Goal: Task Accomplishment & Management: Manage account settings

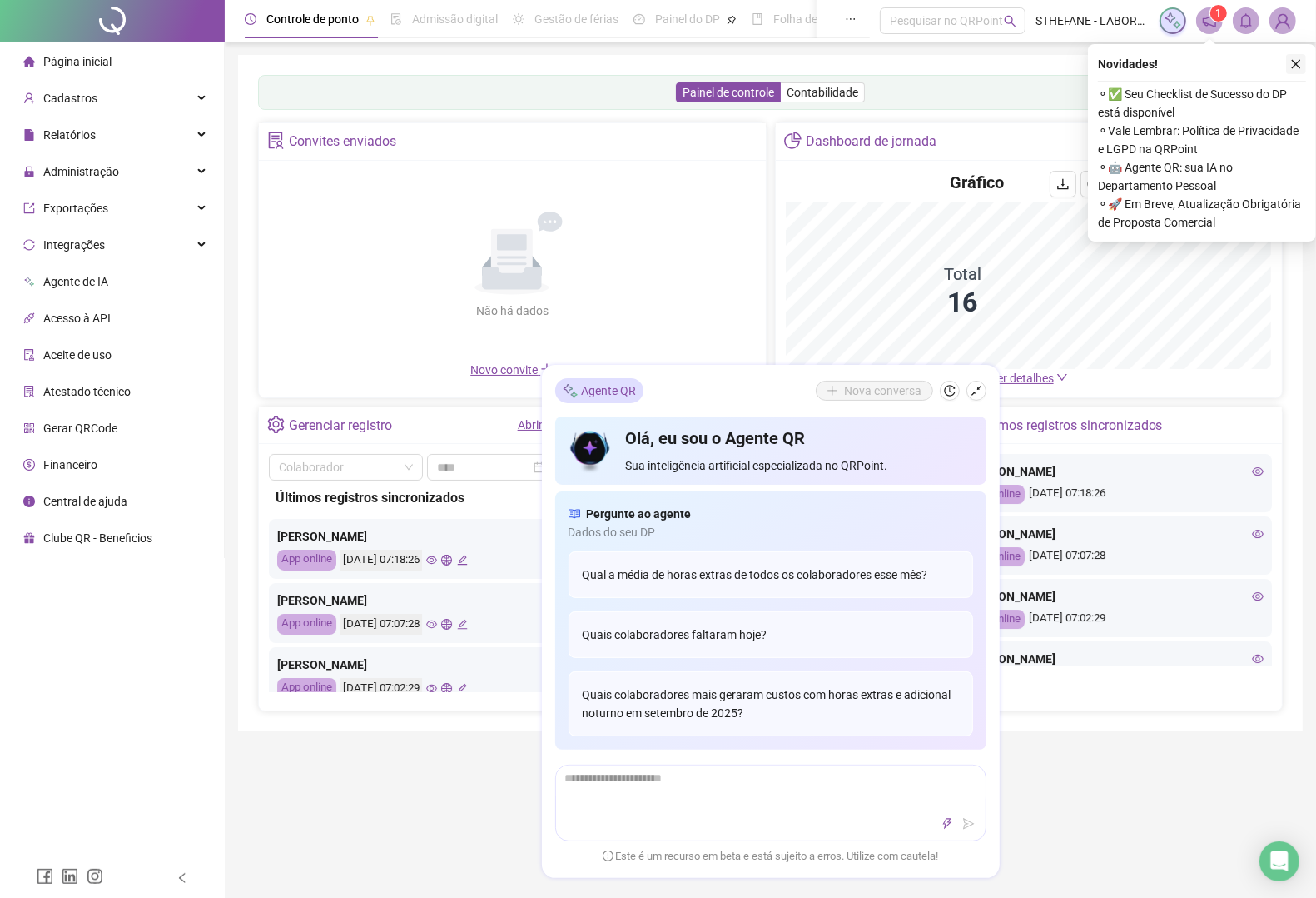
click at [1296, 67] on icon "close" at bounding box center [1295, 63] width 11 height 11
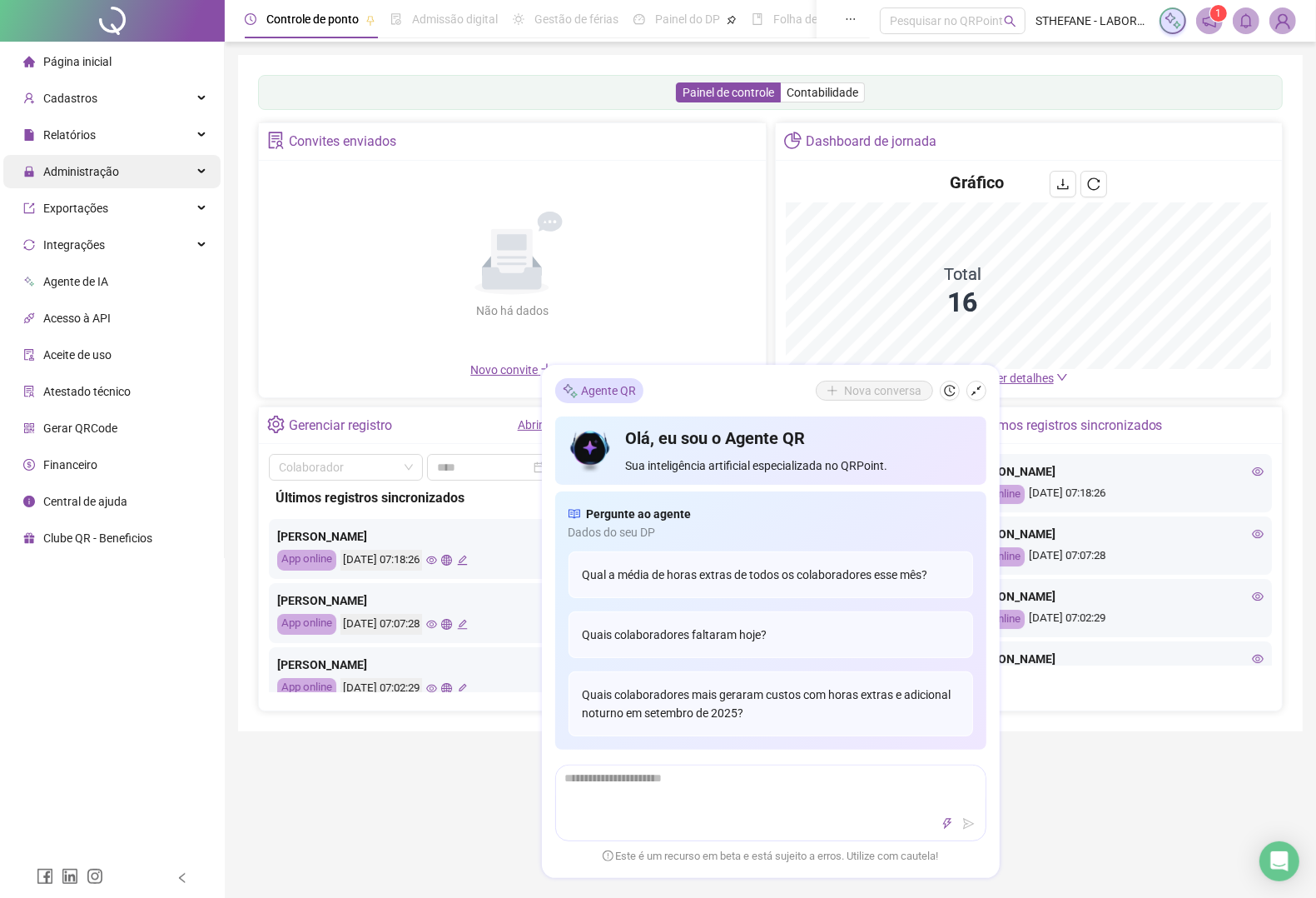
click at [72, 168] on span "Administração" at bounding box center [81, 171] width 76 height 13
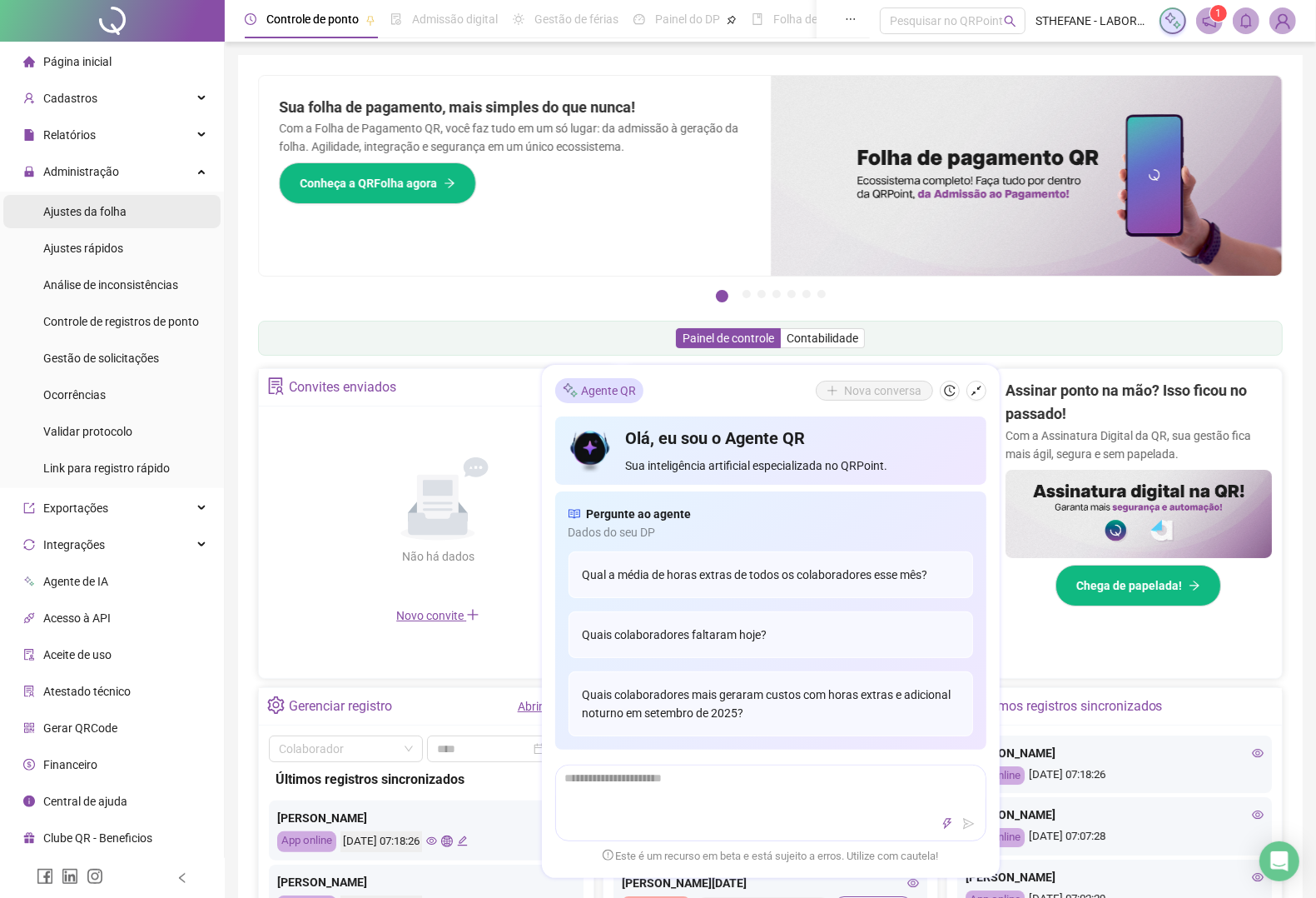
click at [93, 208] on span "Ajustes da folha" at bounding box center [85, 211] width 83 height 13
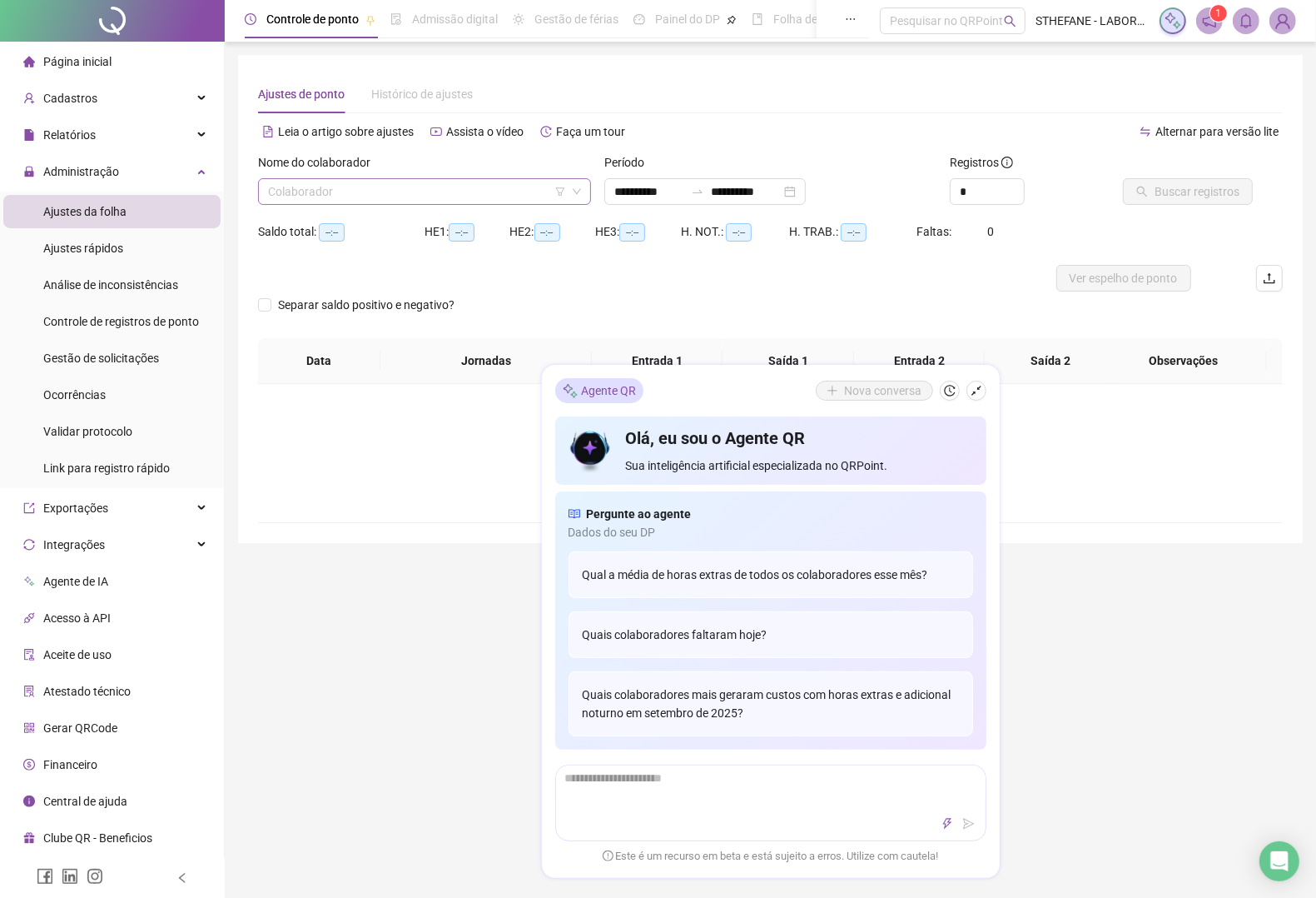
click at [579, 187] on icon "down" at bounding box center [577, 192] width 10 height 10
type input "**********"
click at [577, 189] on icon "down" at bounding box center [577, 192] width 10 height 10
click at [420, 190] on input "search" at bounding box center [417, 191] width 298 height 25
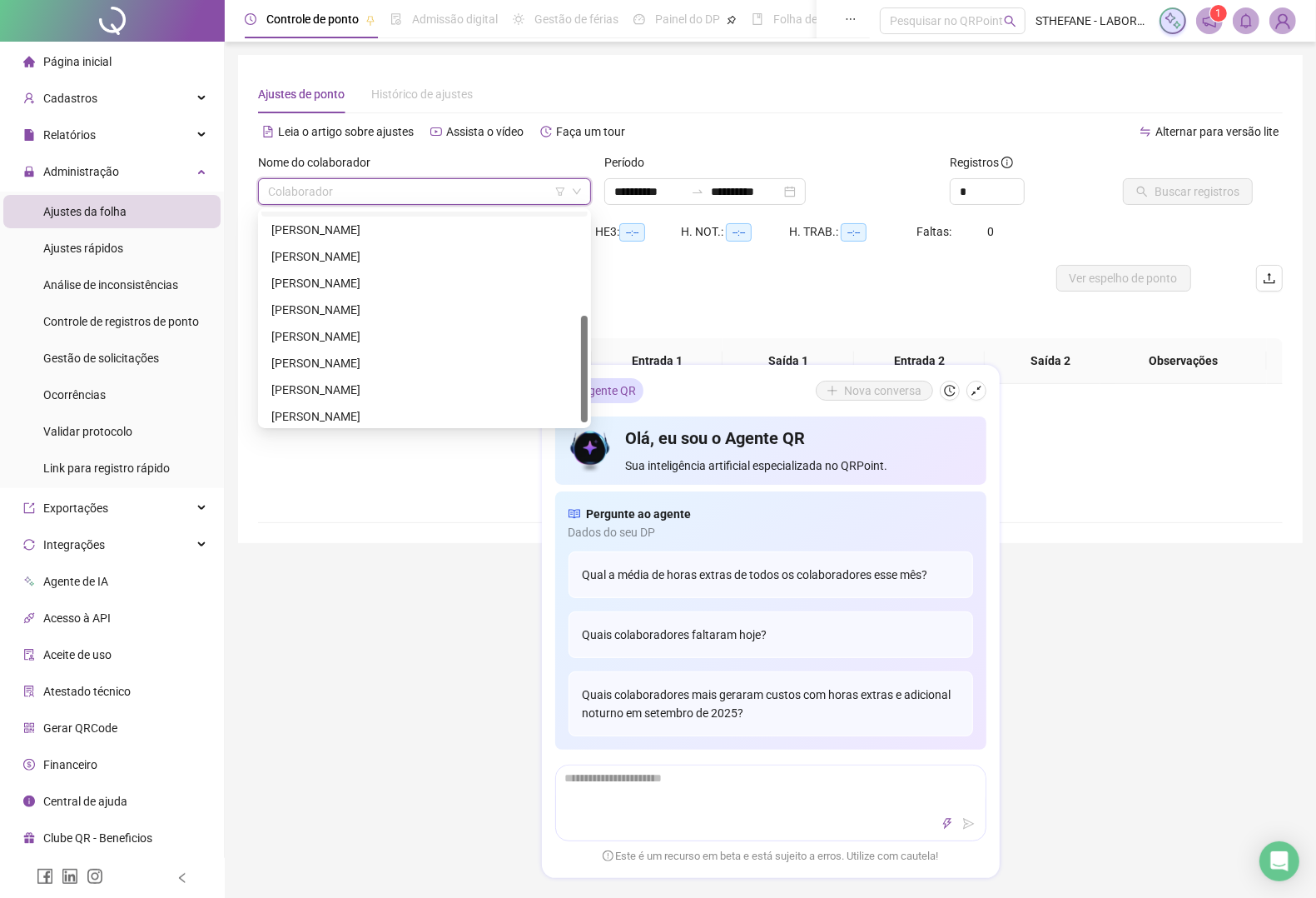
scroll to position [213, 0]
click at [385, 411] on div "[PERSON_NAME]" at bounding box center [425, 411] width 306 height 18
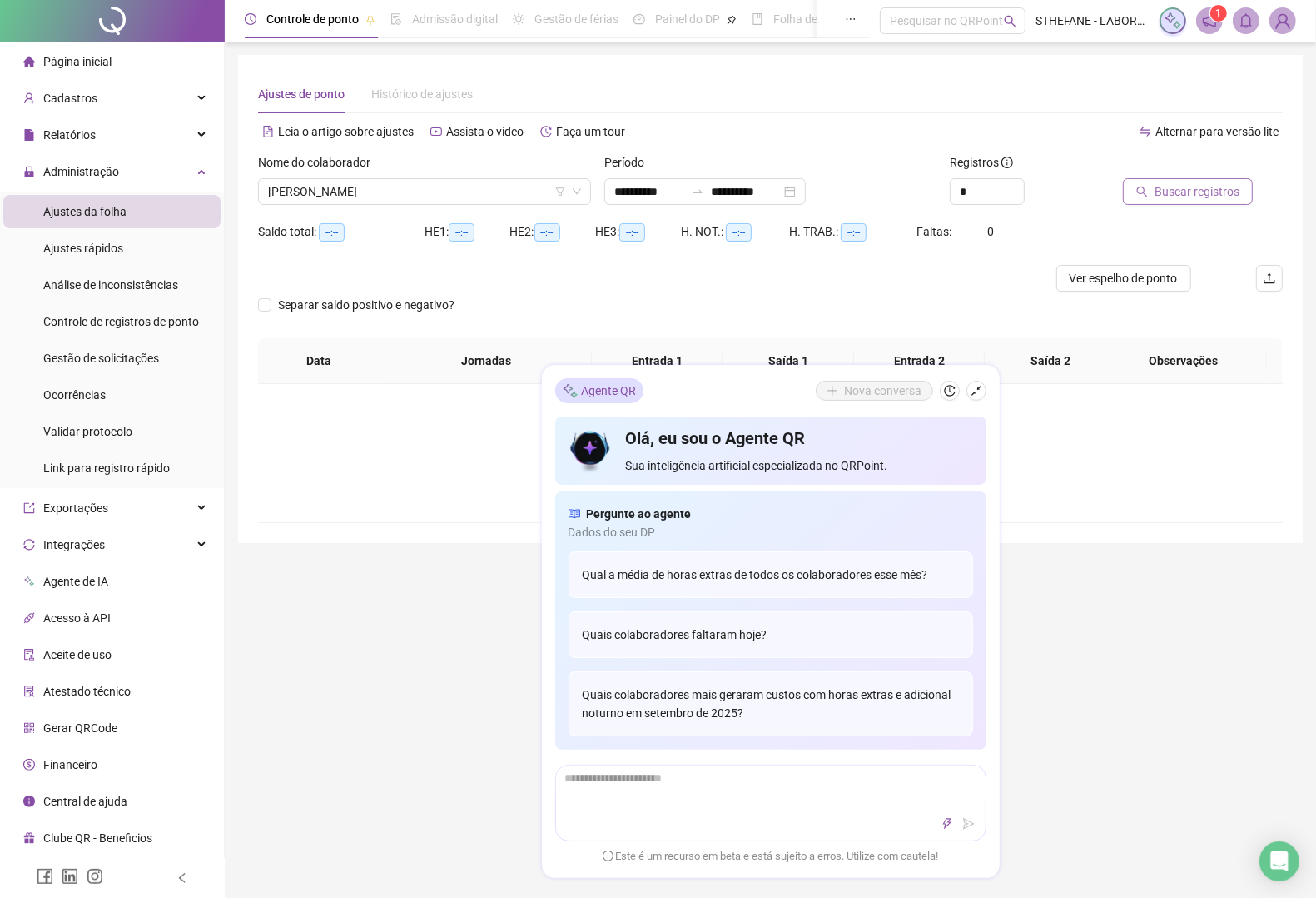
click at [1146, 189] on icon "search" at bounding box center [1141, 191] width 11 height 11
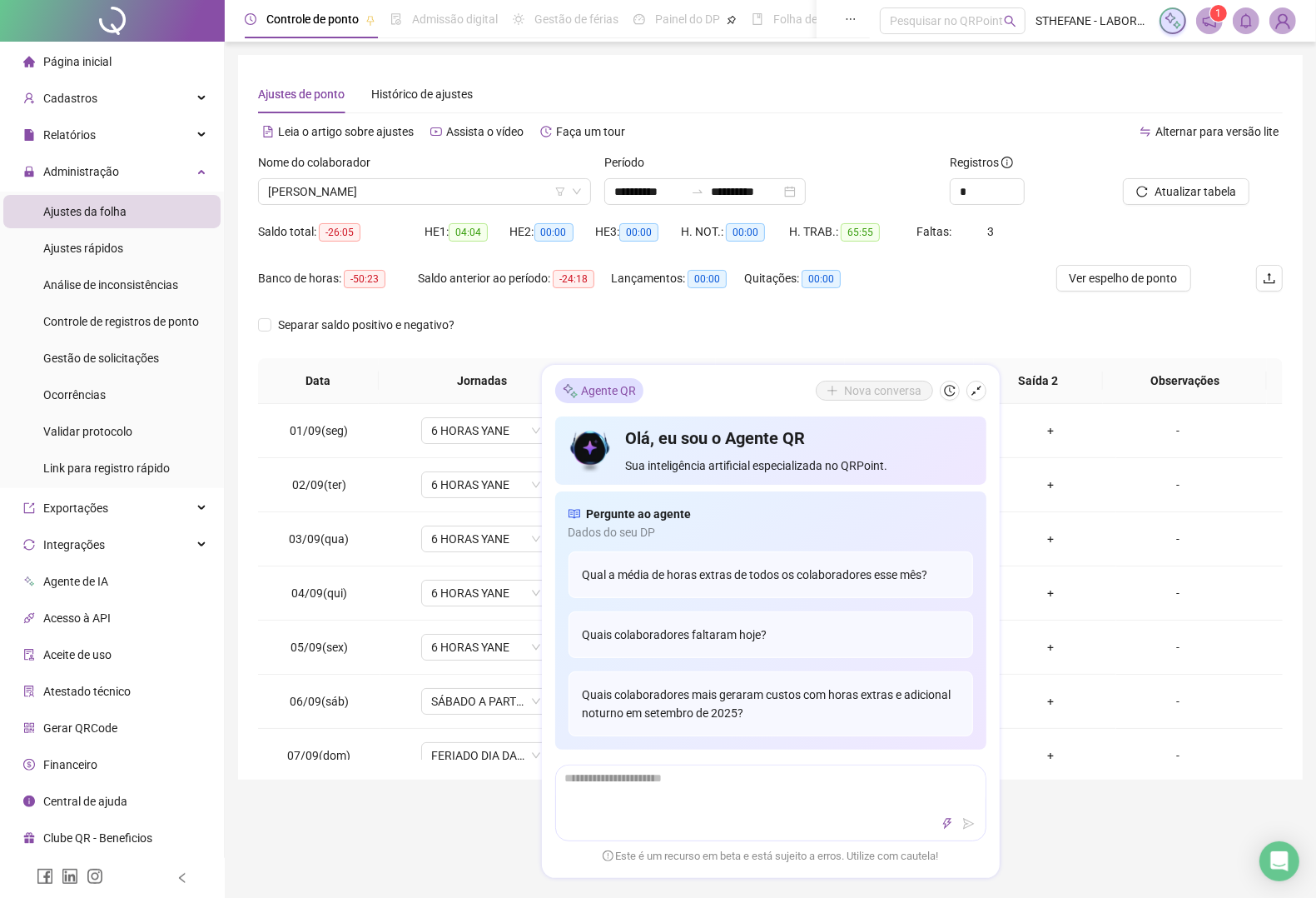
click at [995, 313] on div "Separar saldo positivo e negativo?" at bounding box center [770, 335] width 1025 height 47
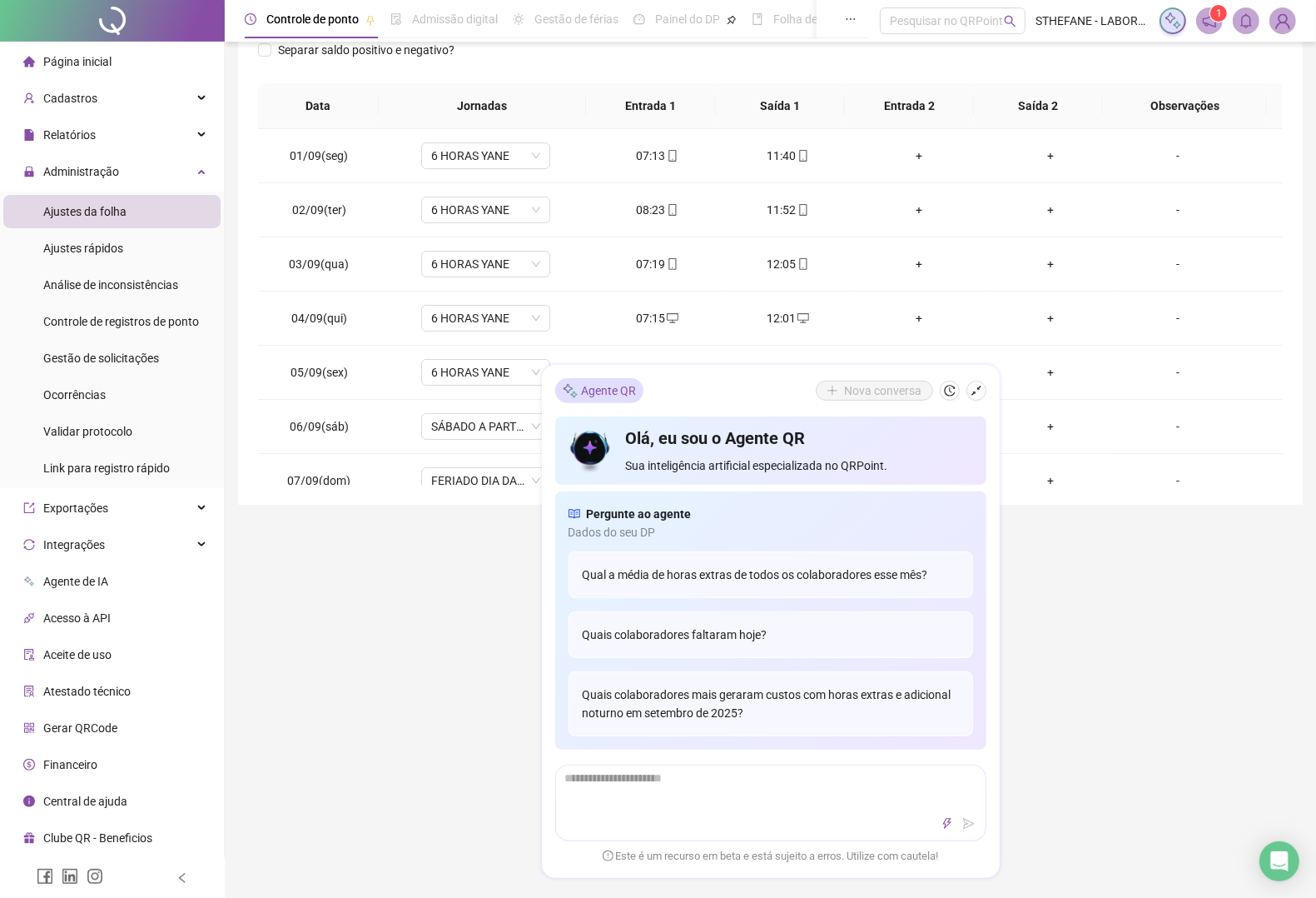
scroll to position [312, 0]
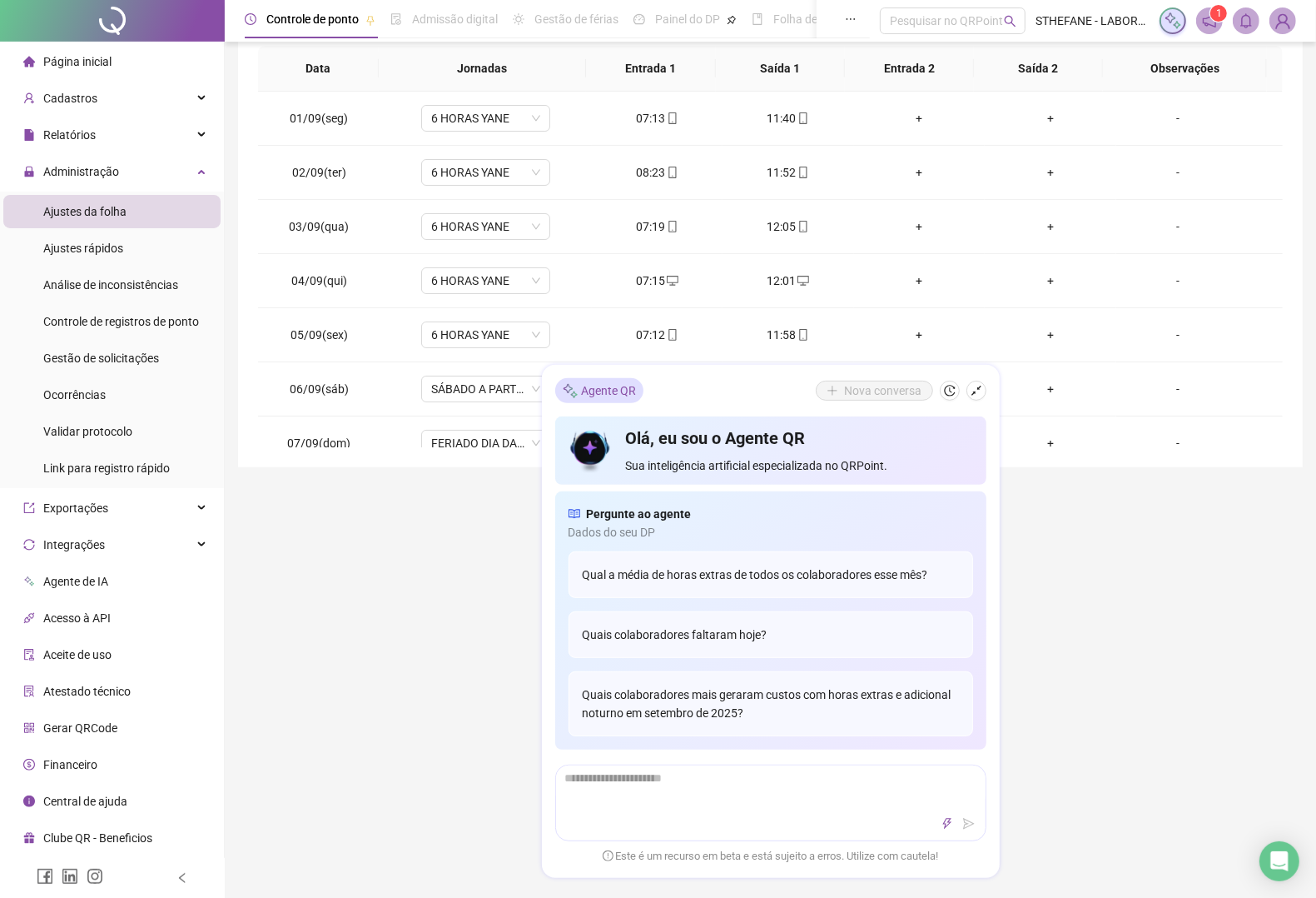
click at [429, 655] on div "**********" at bounding box center [770, 369] width 1091 height 1364
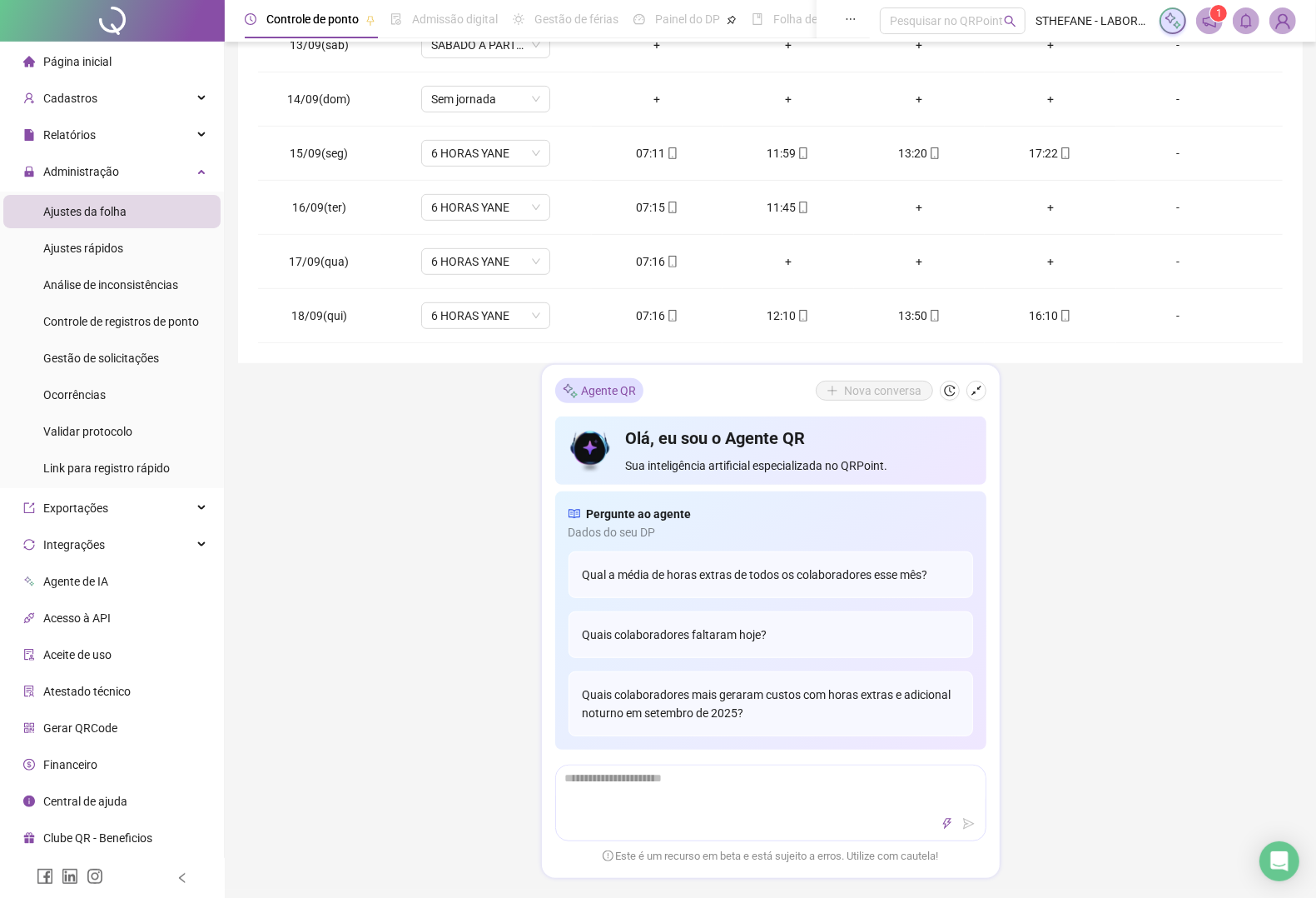
scroll to position [427, 0]
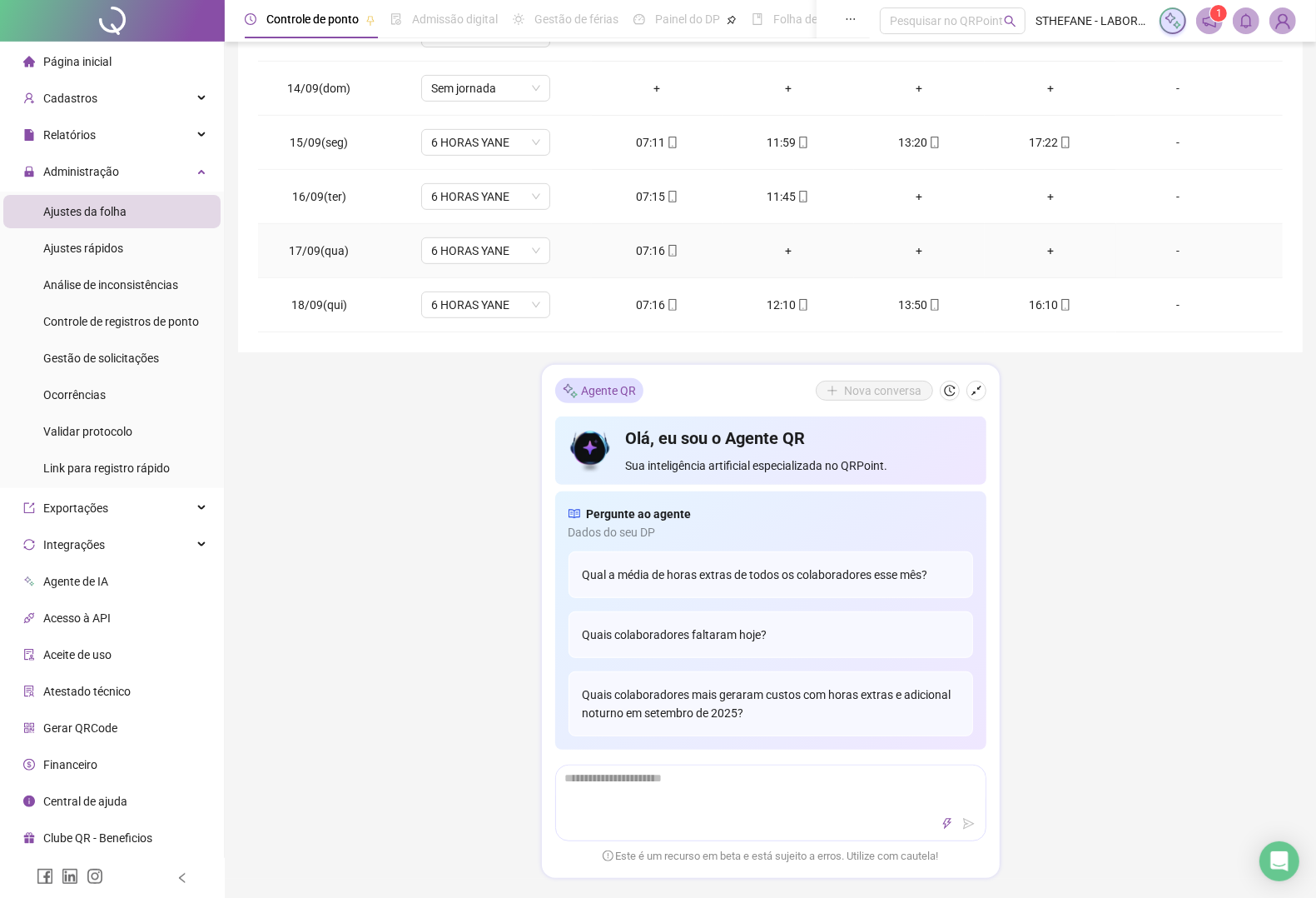
click at [780, 252] on div "+" at bounding box center [788, 250] width 105 height 18
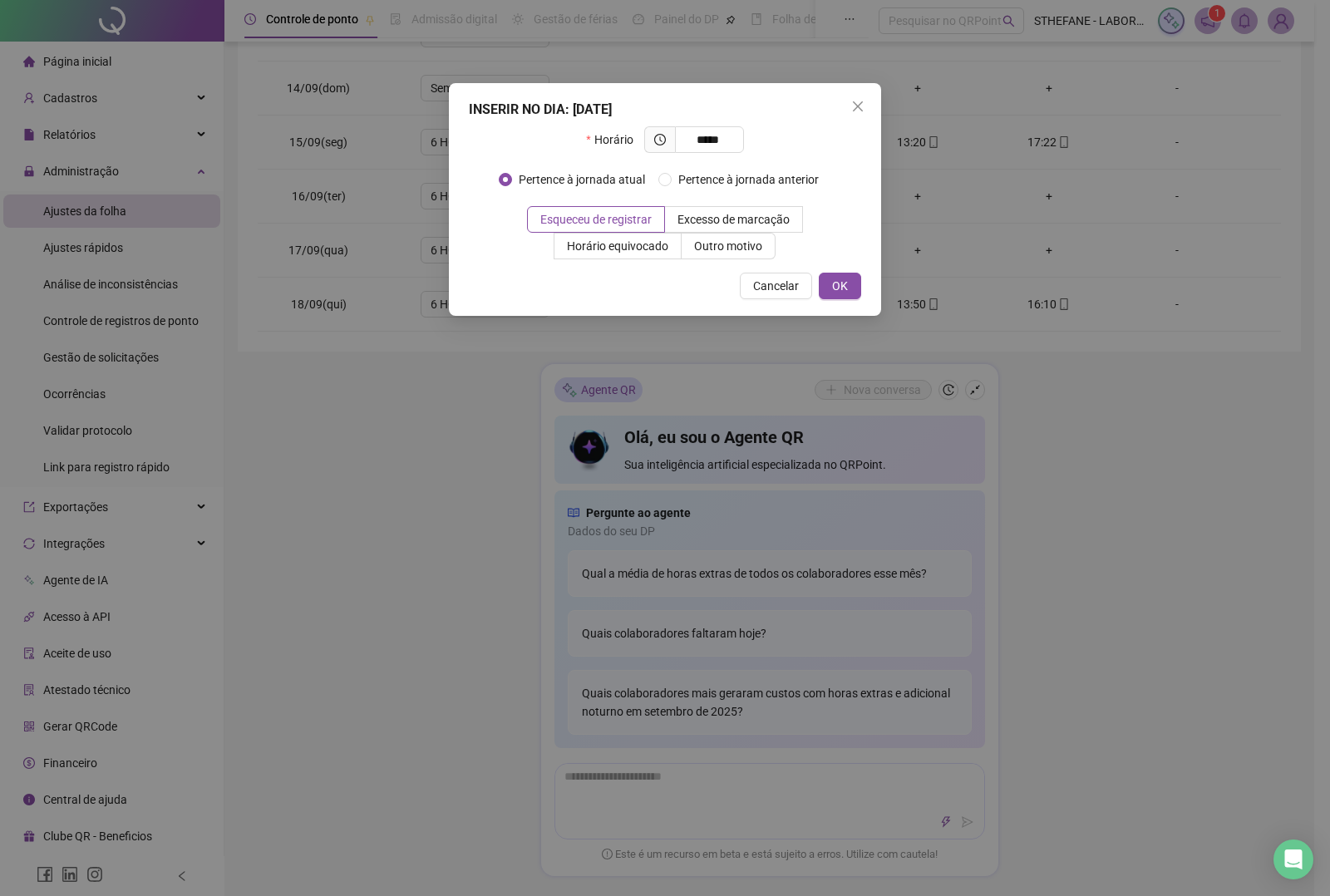
type input "*****"
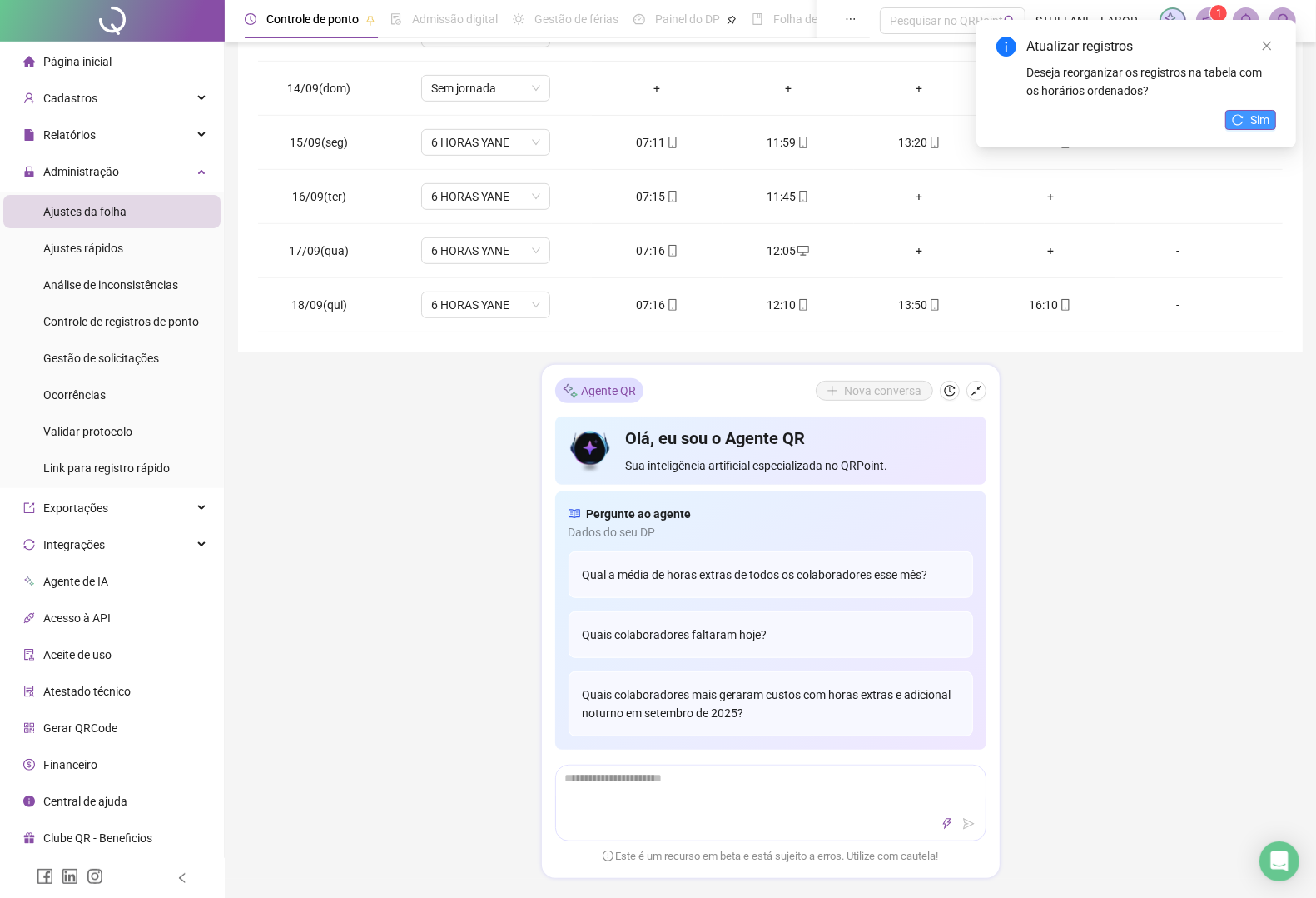
click at [1247, 115] on button "Sim" at bounding box center [1250, 119] width 51 height 20
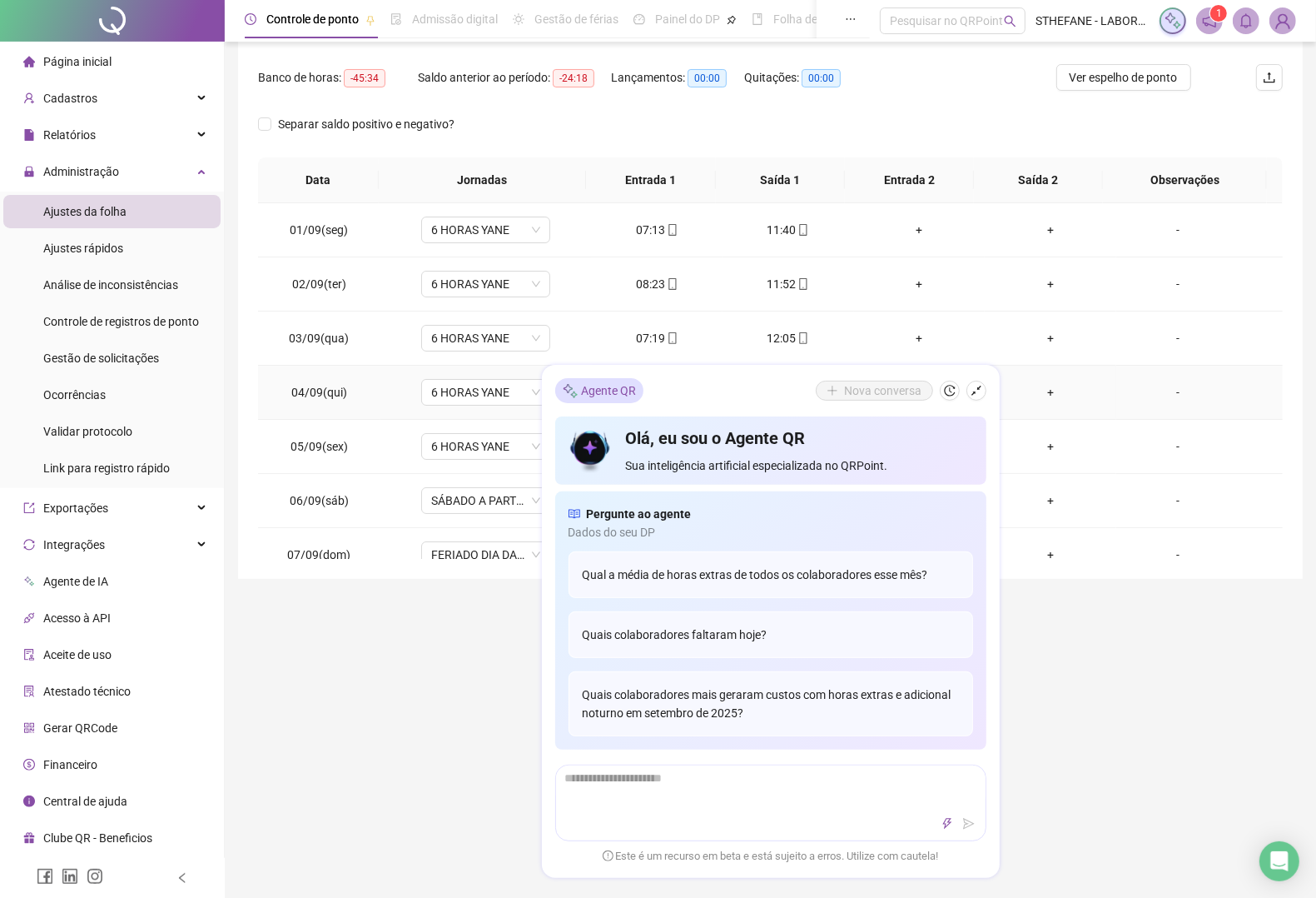
scroll to position [0, 0]
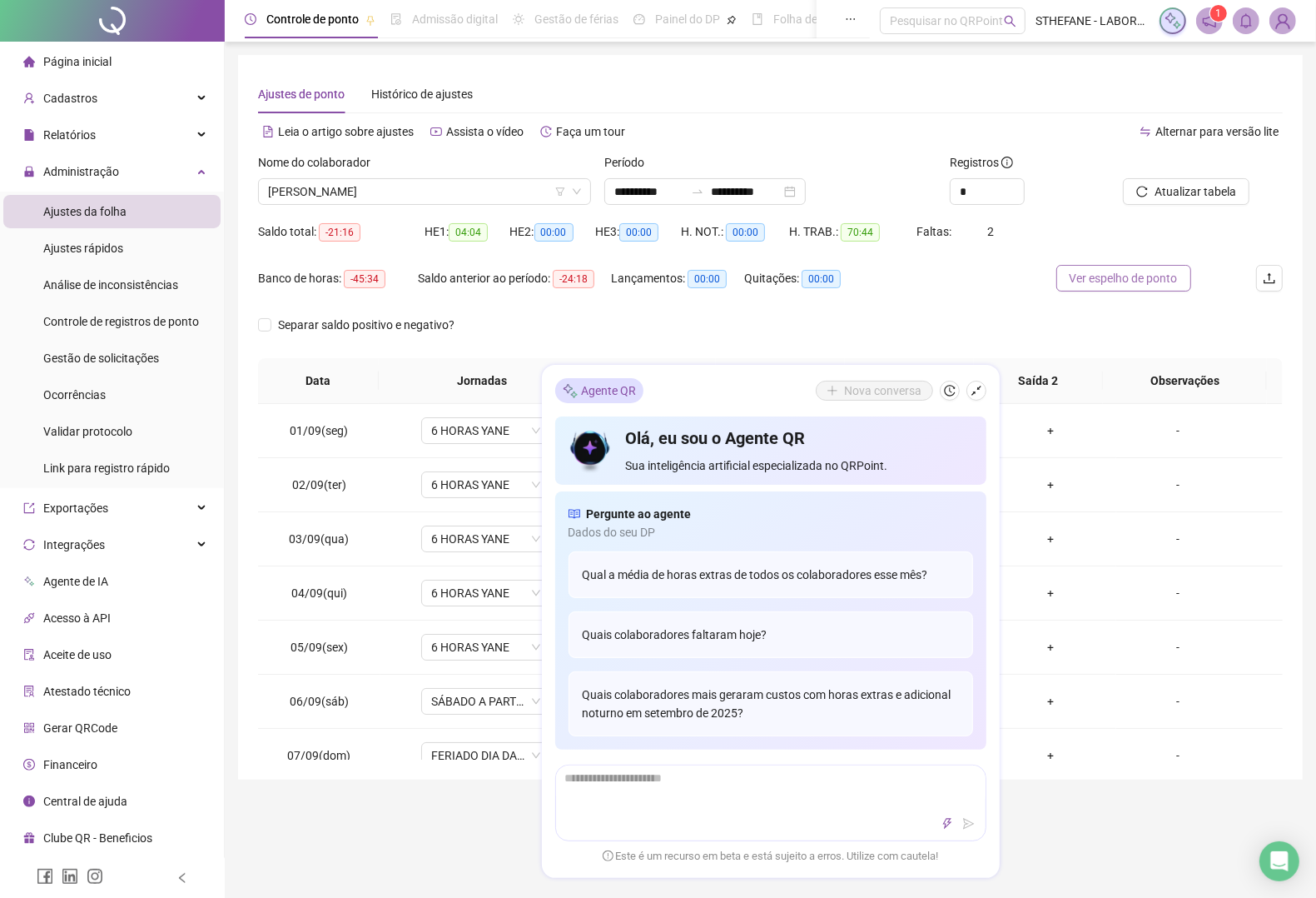
click at [1083, 276] on span "Ver espelho de ponto" at bounding box center [1123, 278] width 108 height 18
click at [955, 283] on div "Banco de horas: -45:34 Saldo anterior ao período: -24:18 Lançamentos: 00:00 Qui…" at bounding box center [642, 288] width 769 height 47
click at [1113, 277] on span "Ver espelho de ponto" at bounding box center [1123, 278] width 108 height 18
